Goal: Information Seeking & Learning: Find specific page/section

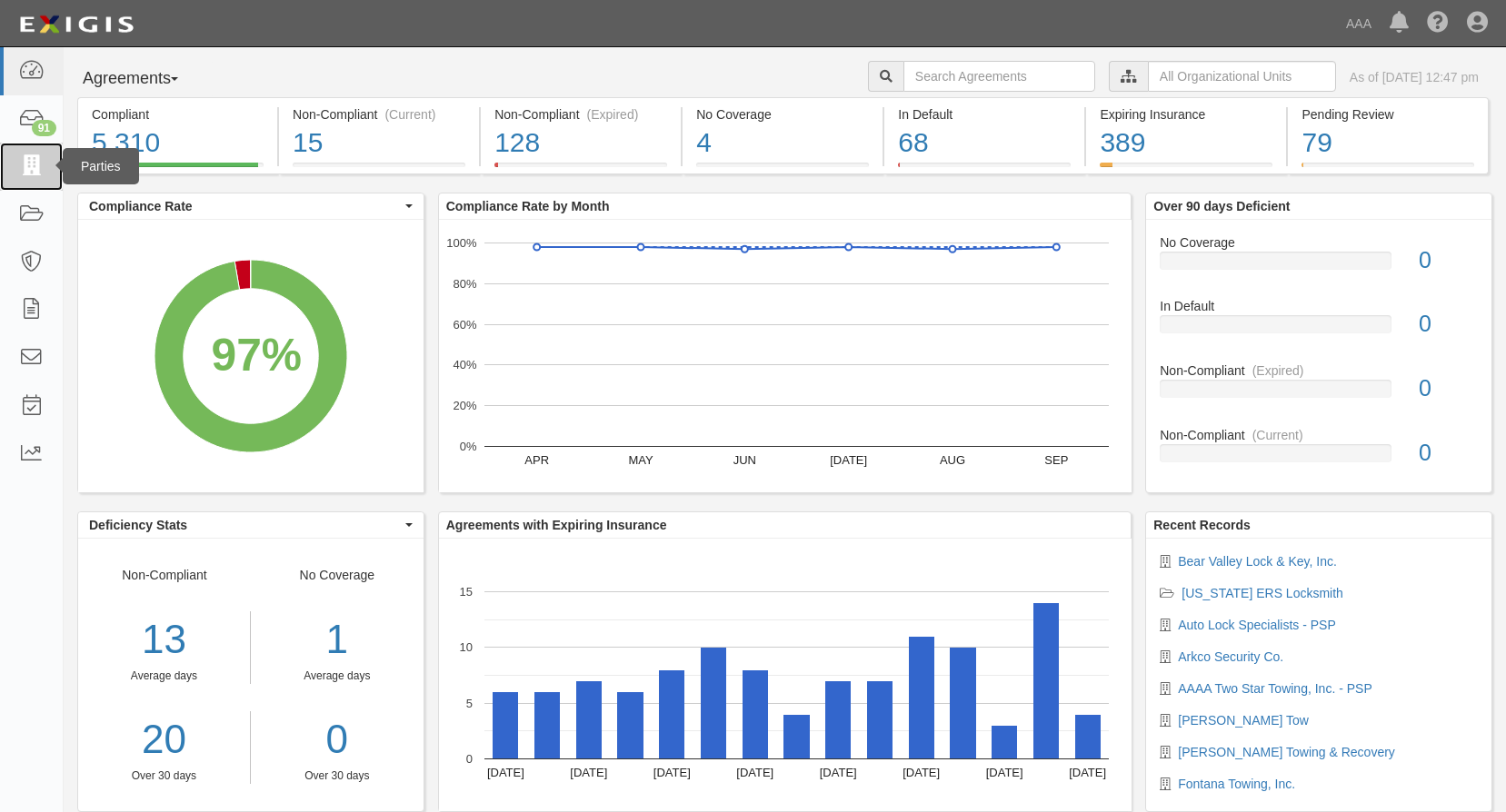
click at [32, 162] on icon at bounding box center [31, 167] width 26 height 21
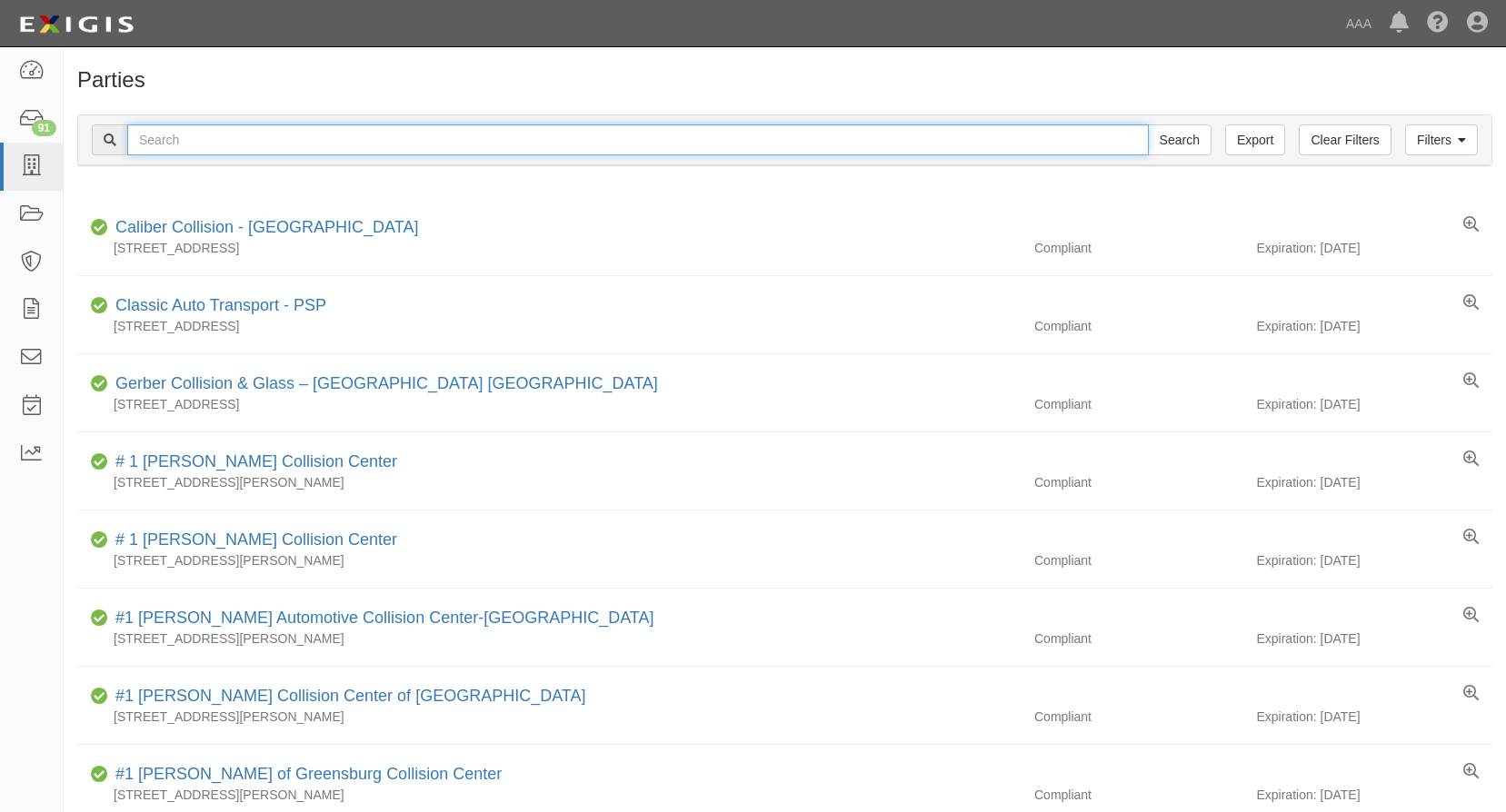
click at [198, 135] on input "text" at bounding box center [637, 139] width 1022 height 31
type input "continental towing"
click at [1148, 124] on input "Search" at bounding box center [1179, 139] width 64 height 31
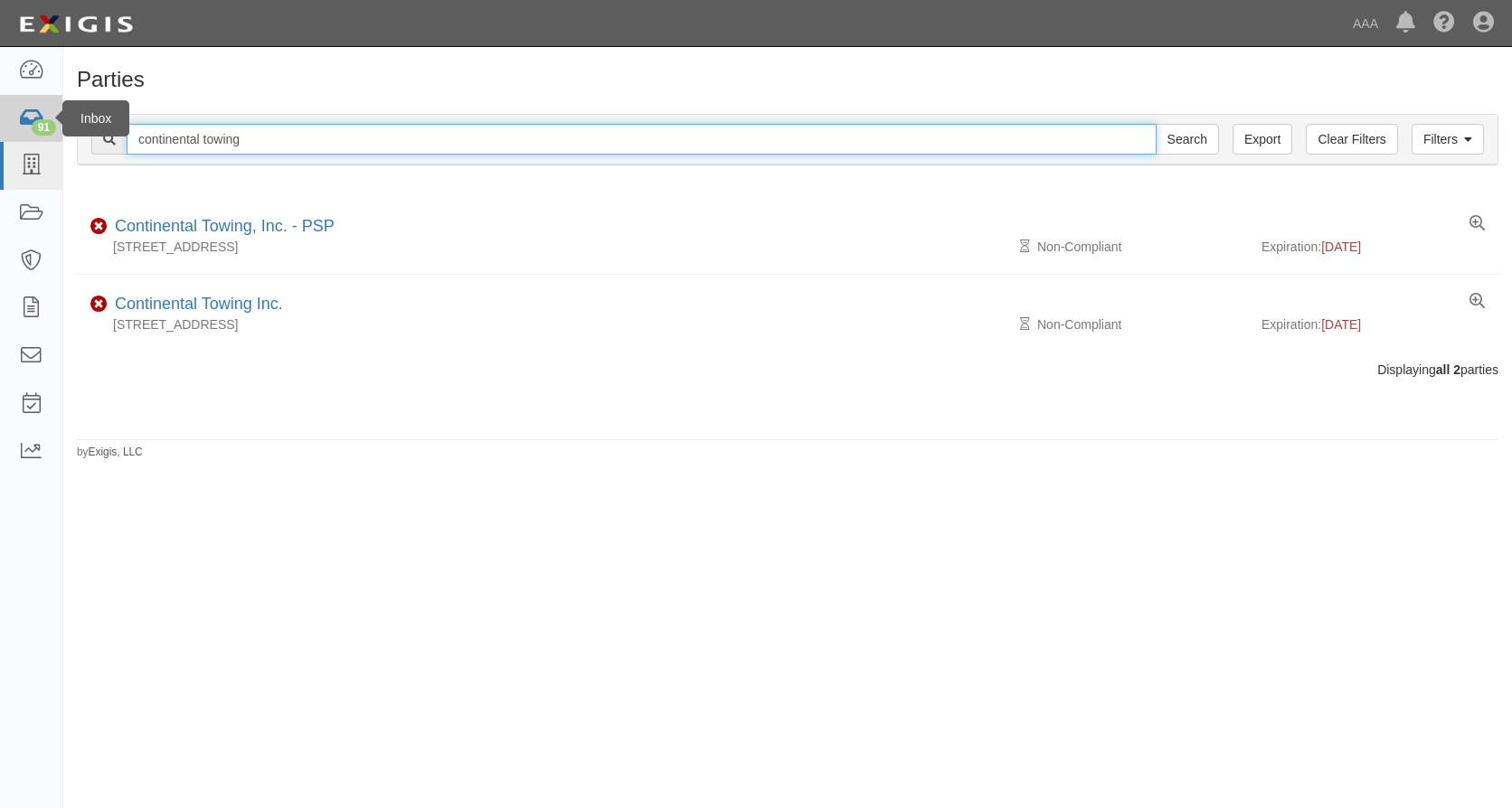
drag, startPoint x: 264, startPoint y: 138, endPoint x: 4, endPoint y: 131, distance: 260.1
click at [4, 131] on body "Toggle navigation Dashboard 91 Inbox Parties Agreements Coverages Documents Mes…" at bounding box center [756, 391] width 1512 height 781
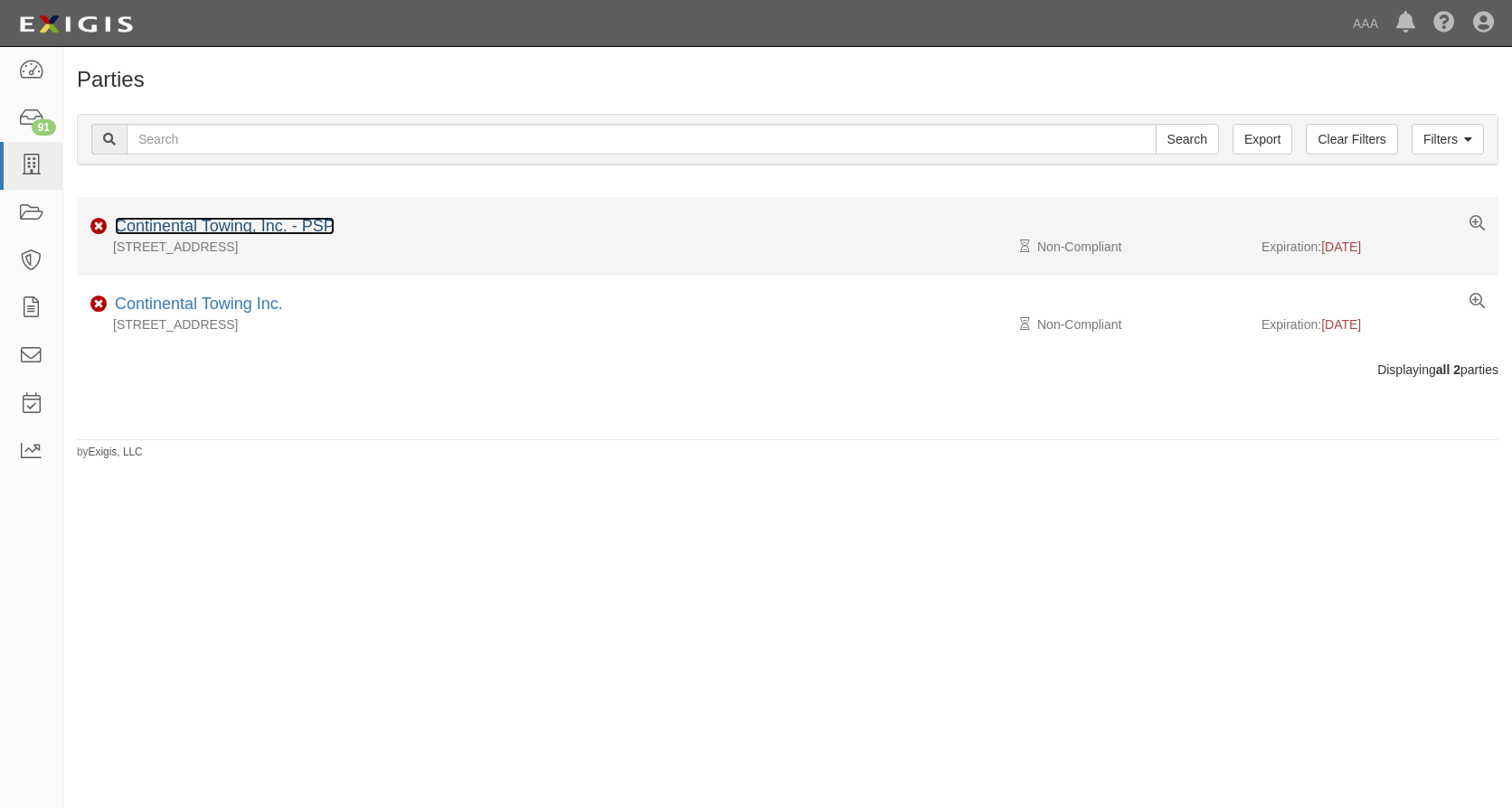
click at [174, 226] on link "Continental Towing, Inc. - PSP" at bounding box center [224, 225] width 220 height 18
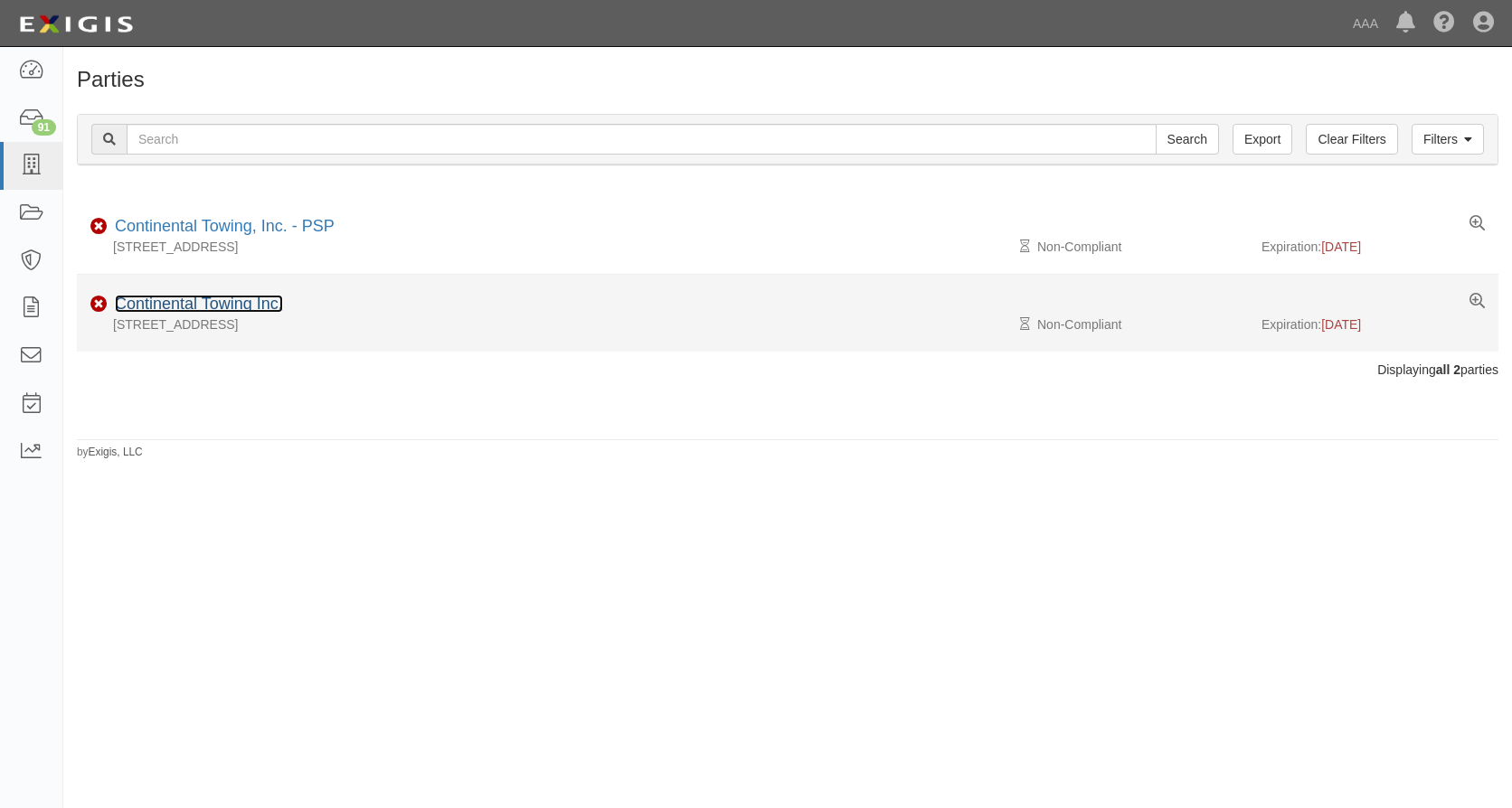
click at [199, 299] on link "Continental Towing Inc." at bounding box center [199, 303] width 168 height 18
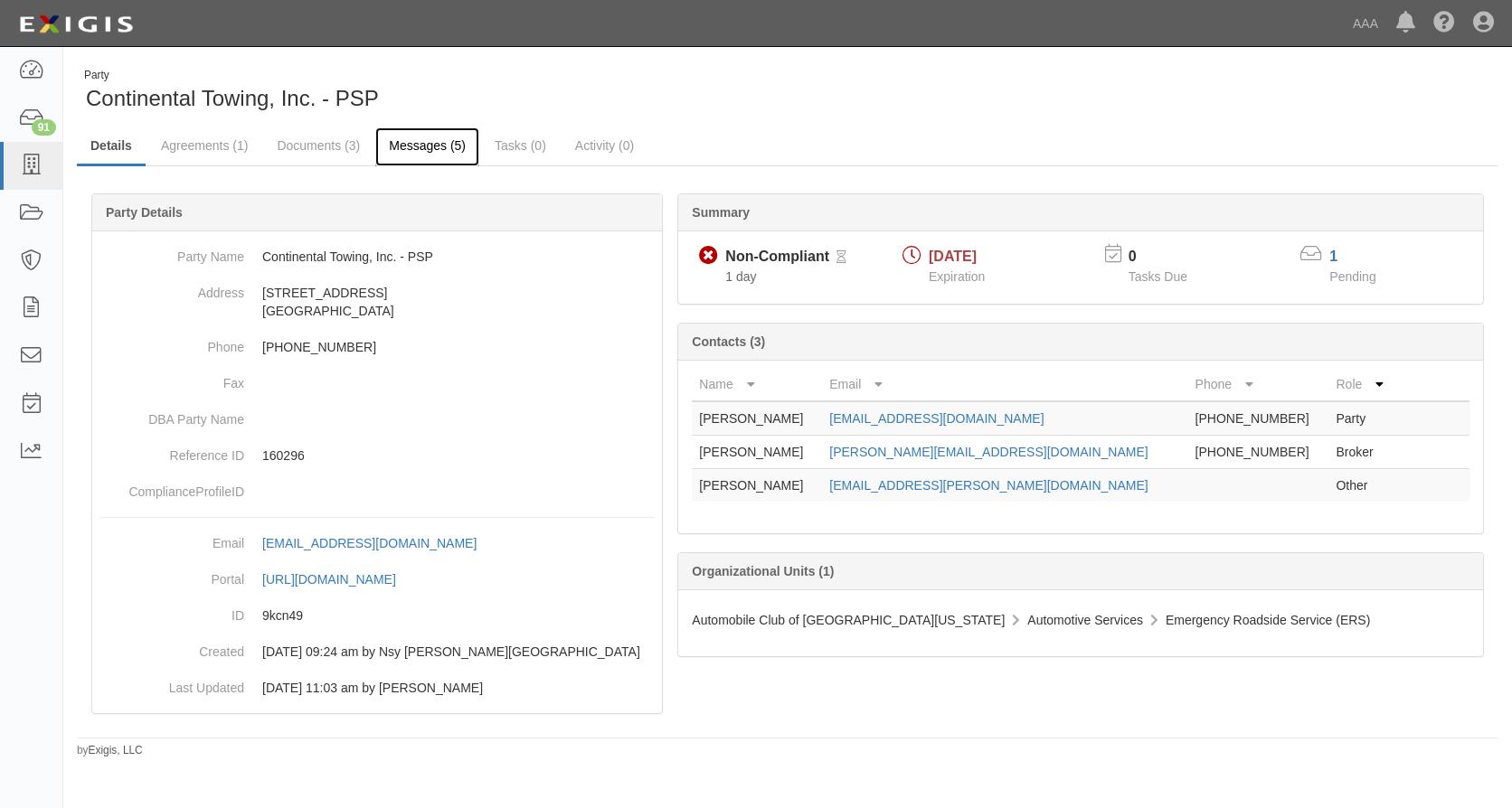
click at [427, 137] on link "Messages (5)" at bounding box center [427, 146] width 104 height 39
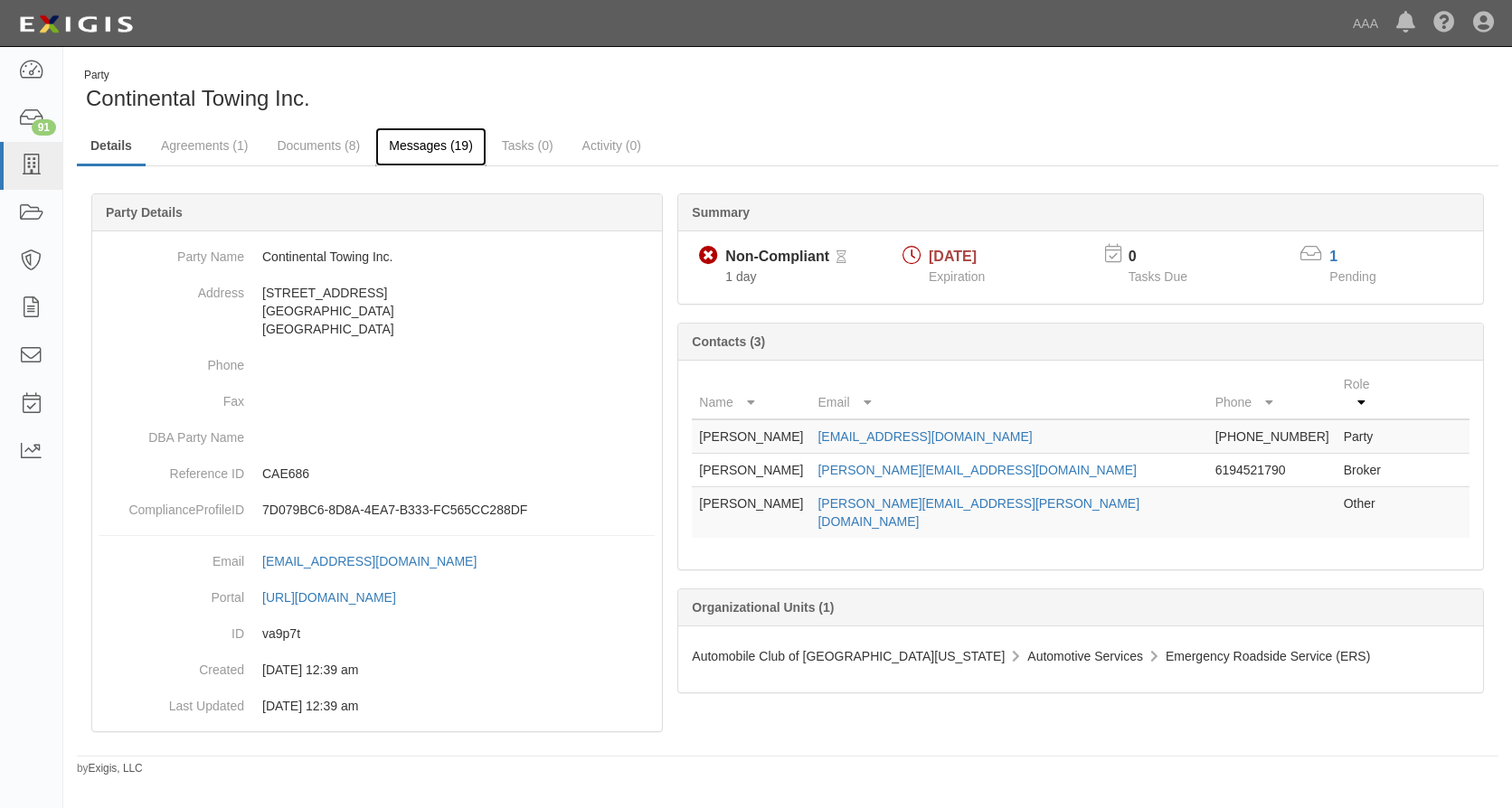
click at [429, 138] on link "Messages (19)" at bounding box center [431, 146] width 111 height 39
click at [29, 166] on icon at bounding box center [30, 166] width 26 height 21
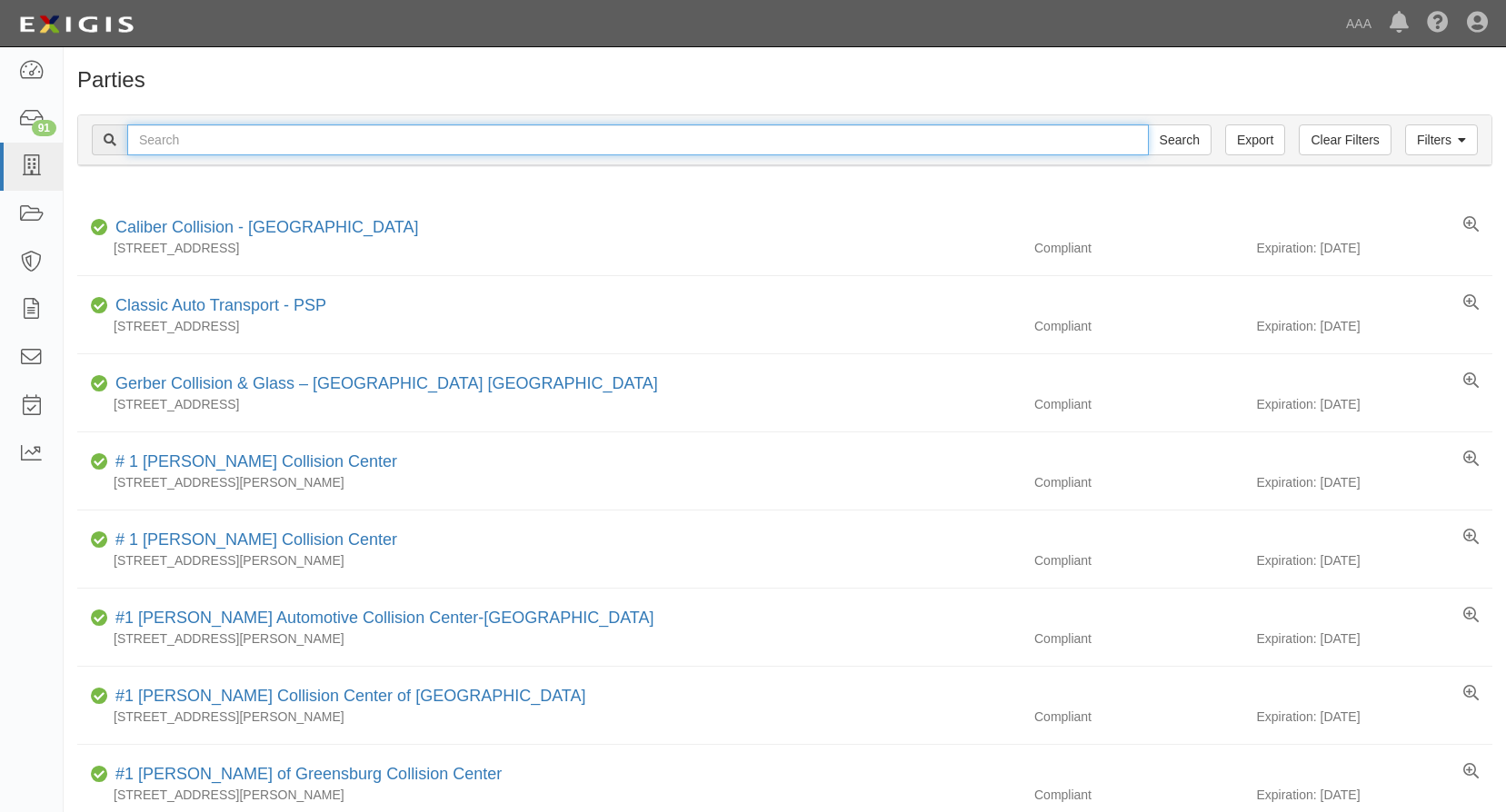
click at [195, 139] on input "text" at bounding box center [637, 139] width 1022 height 31
type input "[PERSON_NAME] towing"
click at [1148, 124] on input "Search" at bounding box center [1179, 139] width 64 height 31
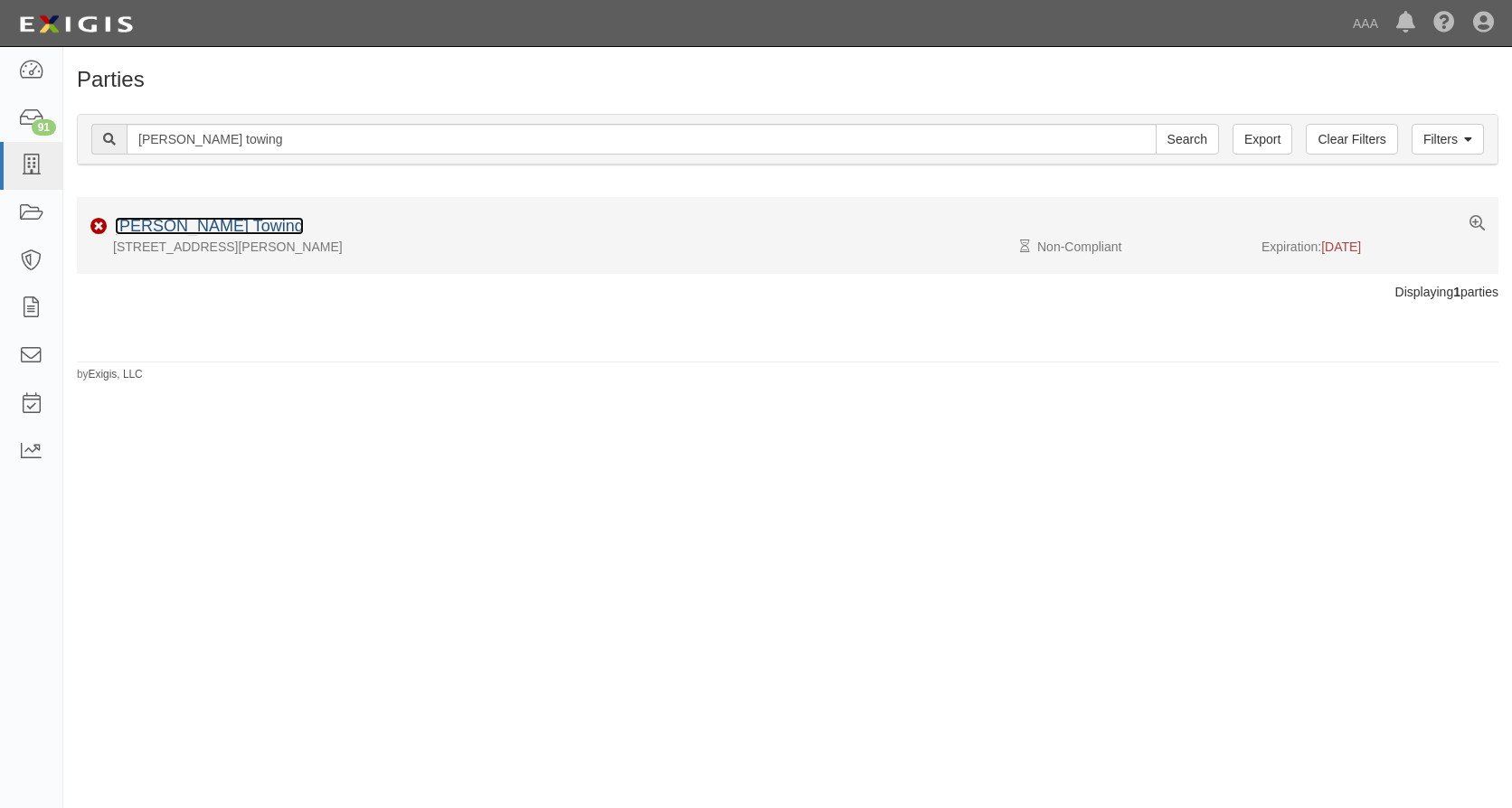
click at [184, 223] on link "[PERSON_NAME] Towing" at bounding box center [209, 225] width 189 height 18
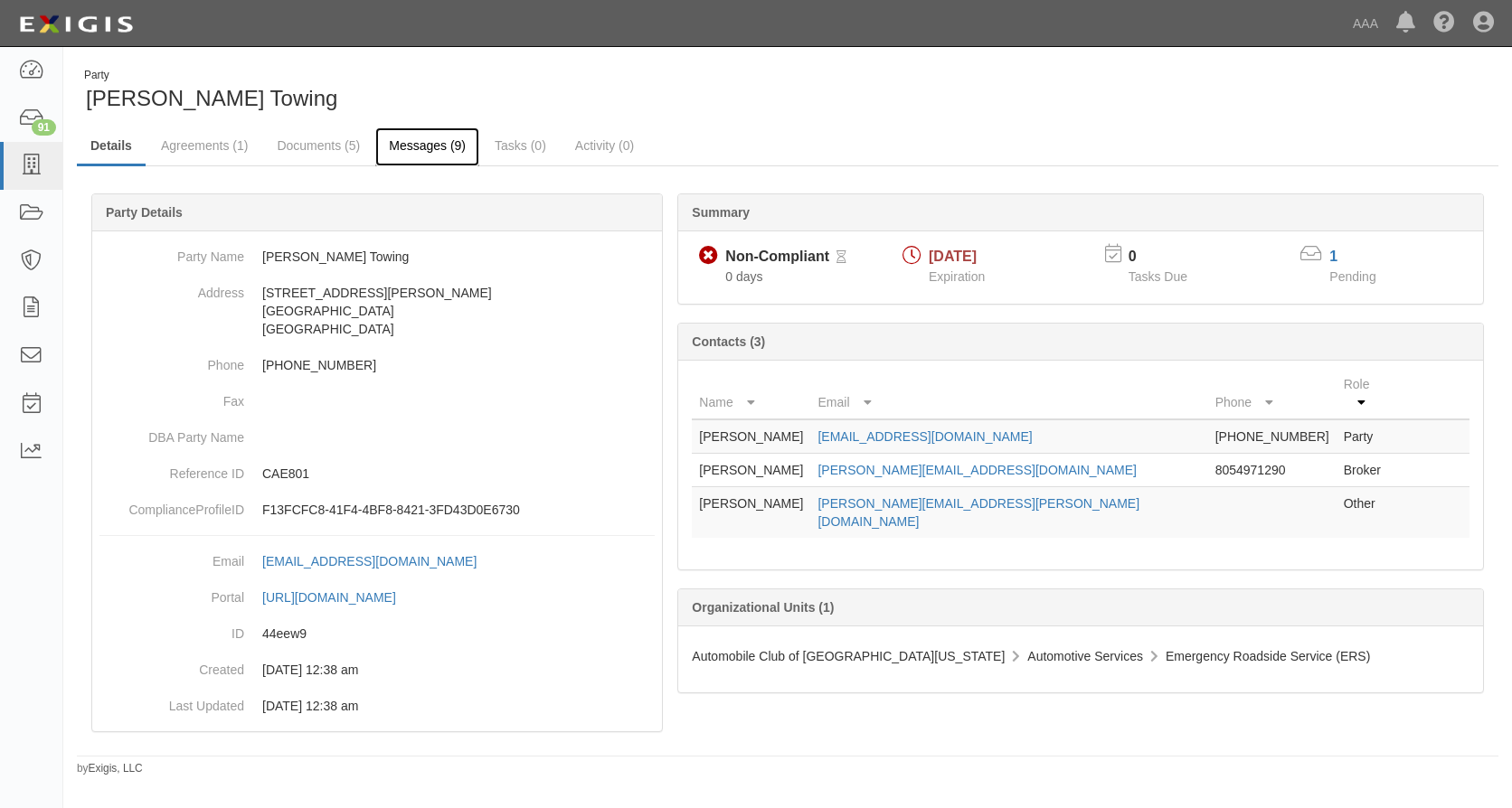
click at [422, 139] on link "Messages (9)" at bounding box center [427, 146] width 104 height 39
